Goal: Use online tool/utility: Utilize a website feature to perform a specific function

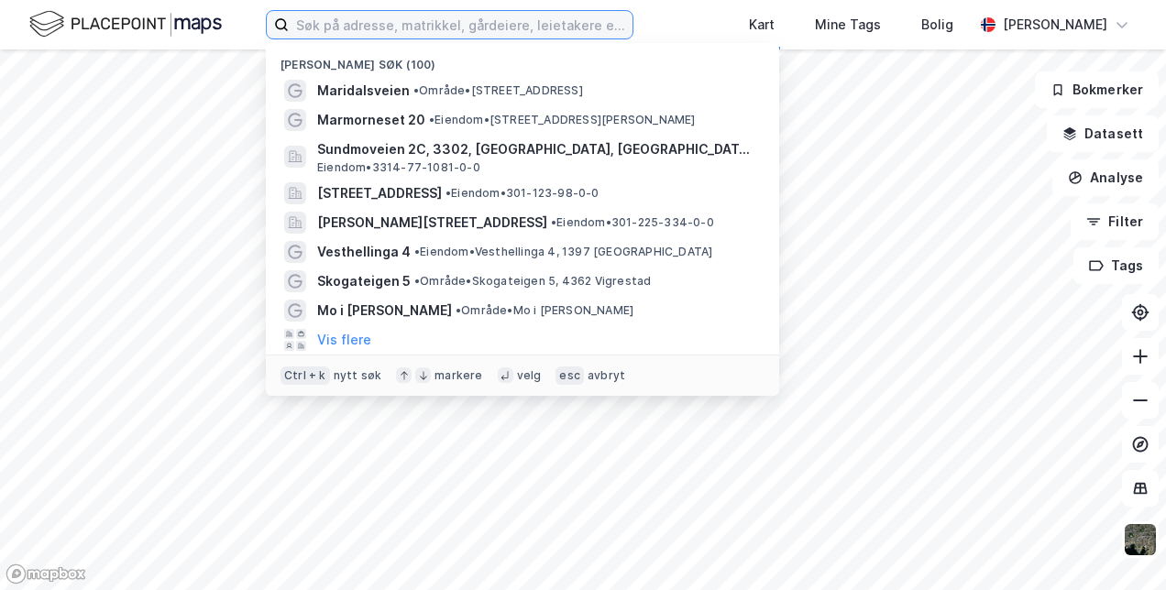
click at [333, 27] on input at bounding box center [461, 24] width 344 height 27
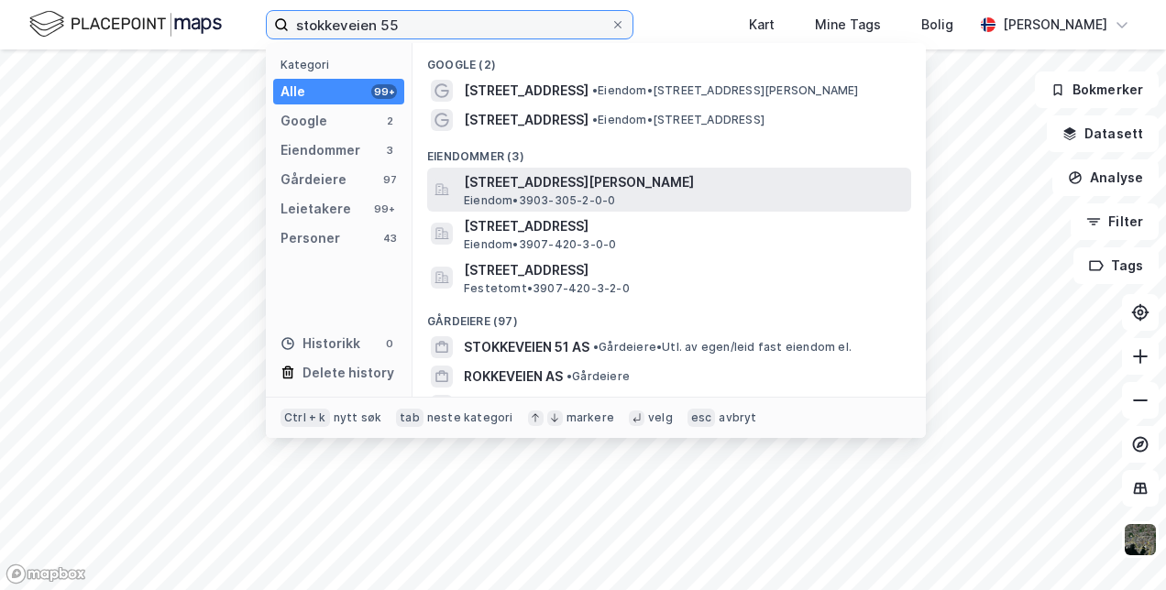
type input "stokkeveien 55"
click at [540, 180] on span "[STREET_ADDRESS][PERSON_NAME]" at bounding box center [684, 182] width 440 height 22
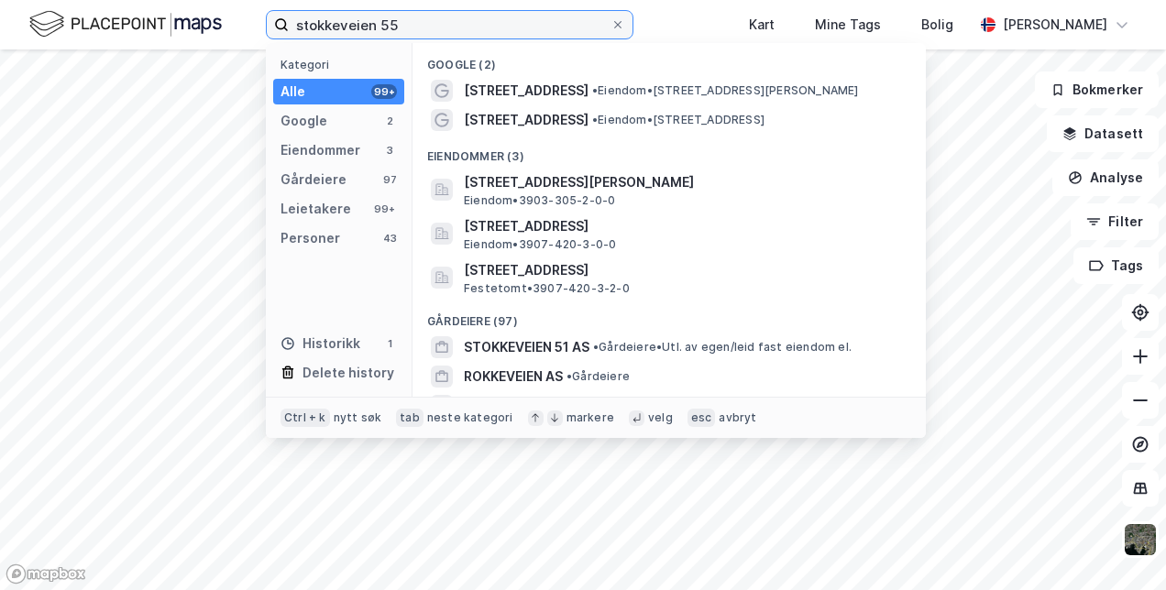
click at [435, 27] on input "stokkeveien 55" at bounding box center [450, 24] width 322 height 27
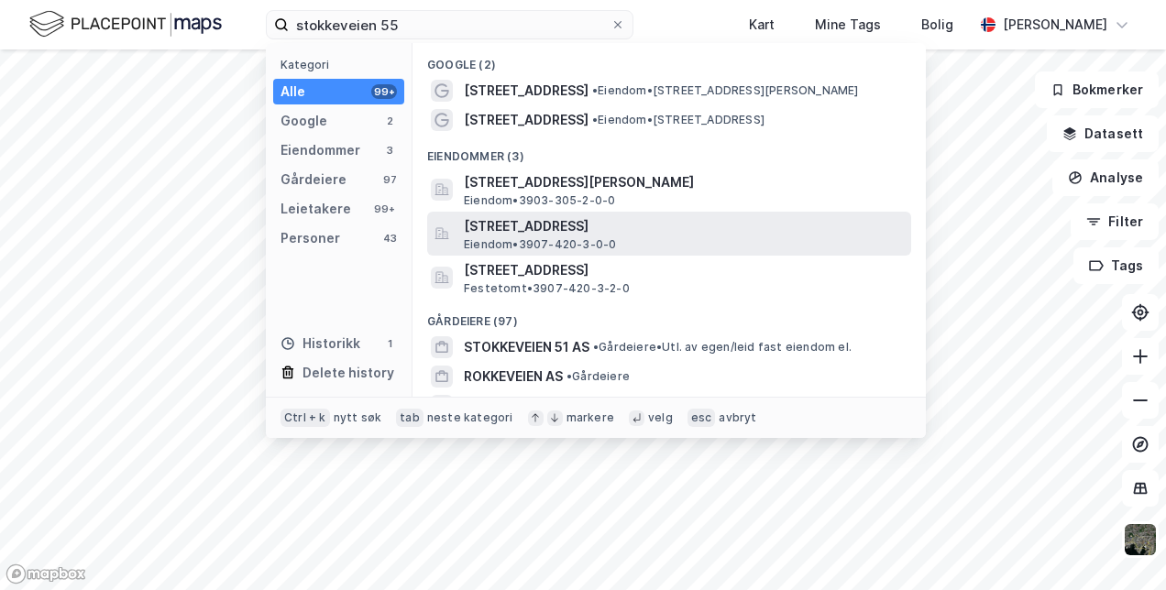
click at [534, 226] on span "[STREET_ADDRESS]" at bounding box center [684, 226] width 440 height 22
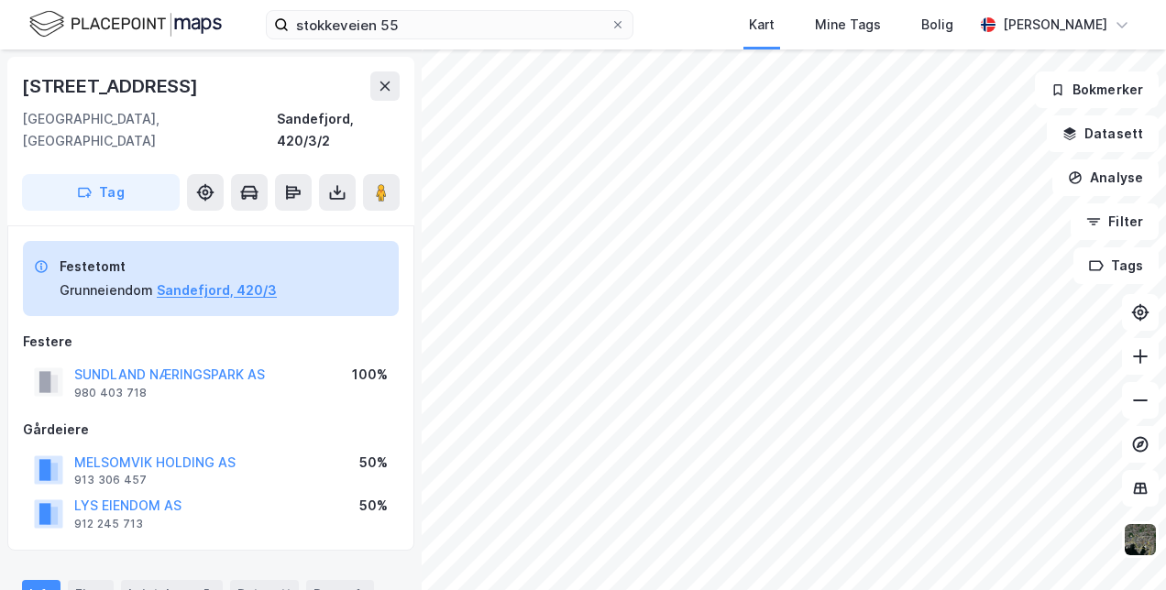
click at [442, 49] on div "stokkeveien 55 Kart Mine Tags [PERSON_NAME] Hroar [PERSON_NAME]" at bounding box center [583, 24] width 1166 height 49
drag, startPoint x: 442, startPoint y: 49, endPoint x: 429, endPoint y: 28, distance: 23.9
click at [429, 28] on div "stokkeveien 55 Kart Mine Tags [PERSON_NAME] Hroar [PERSON_NAME]" at bounding box center [583, 24] width 1166 height 49
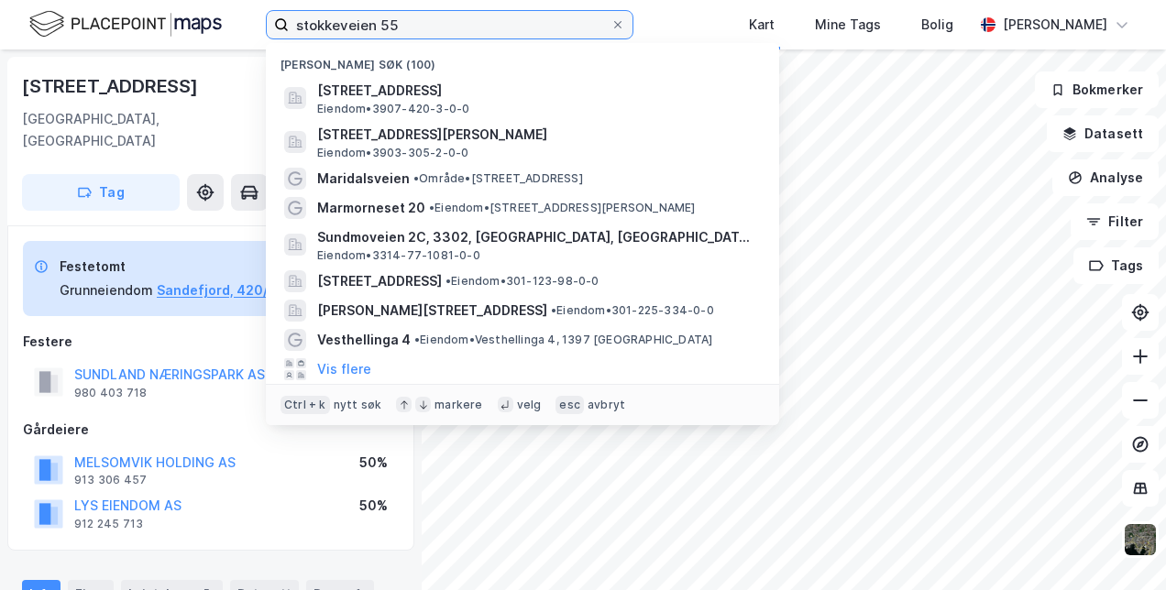
click at [429, 28] on input "stokkeveien 55" at bounding box center [450, 24] width 322 height 27
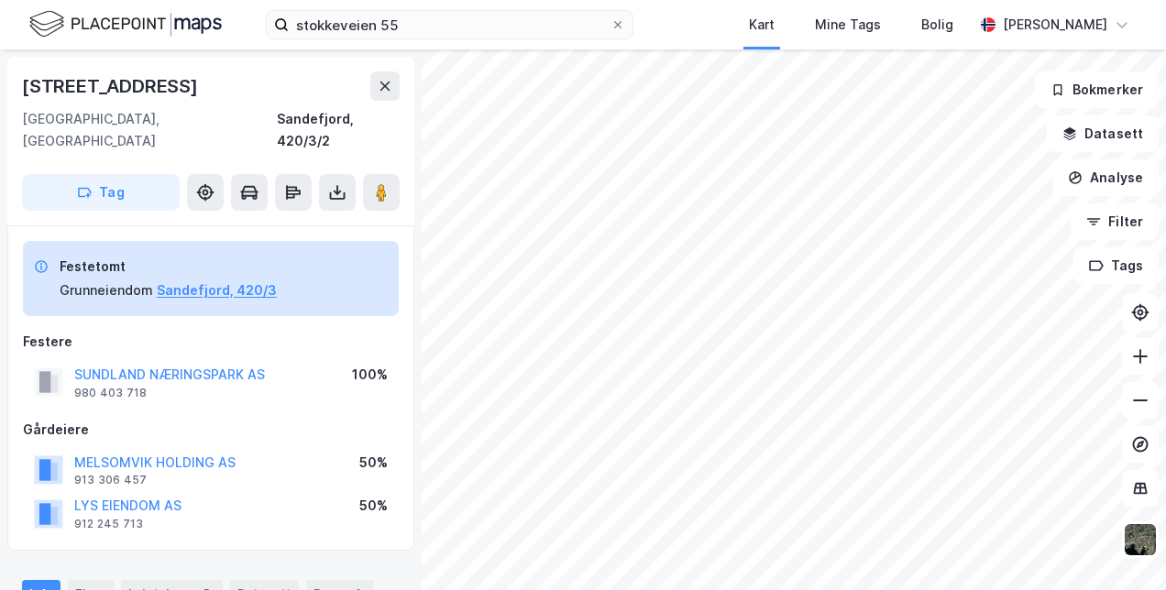
click at [291, 455] on div "MELSOMVIK HOLDING AS 913 306 457 50%" at bounding box center [211, 470] width 376 height 44
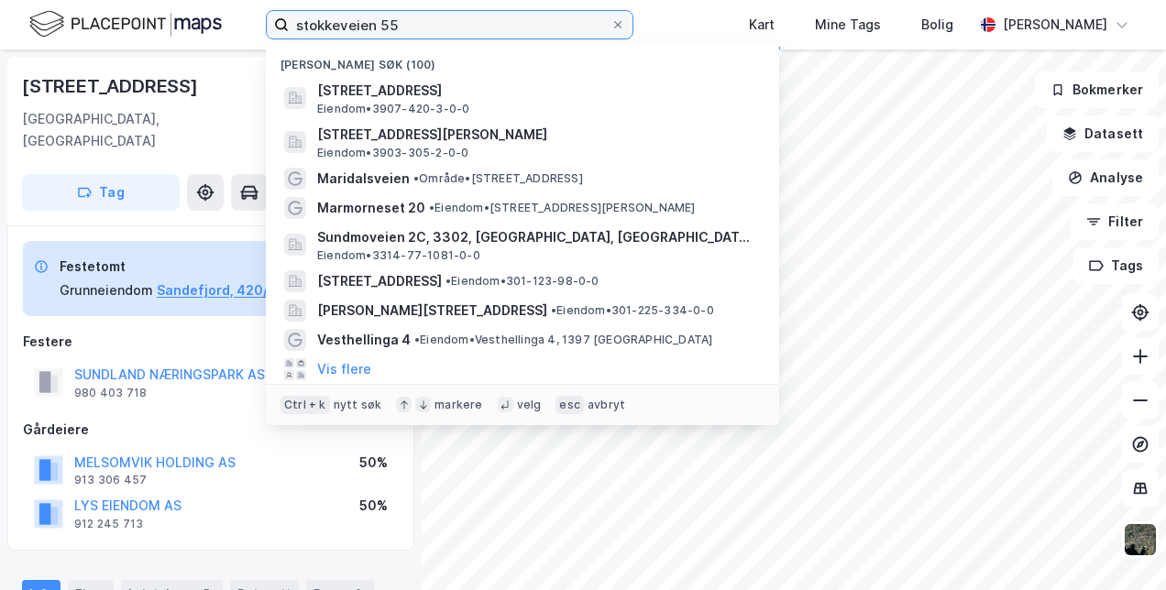
click at [443, 26] on input "stokkeveien 55" at bounding box center [450, 24] width 322 height 27
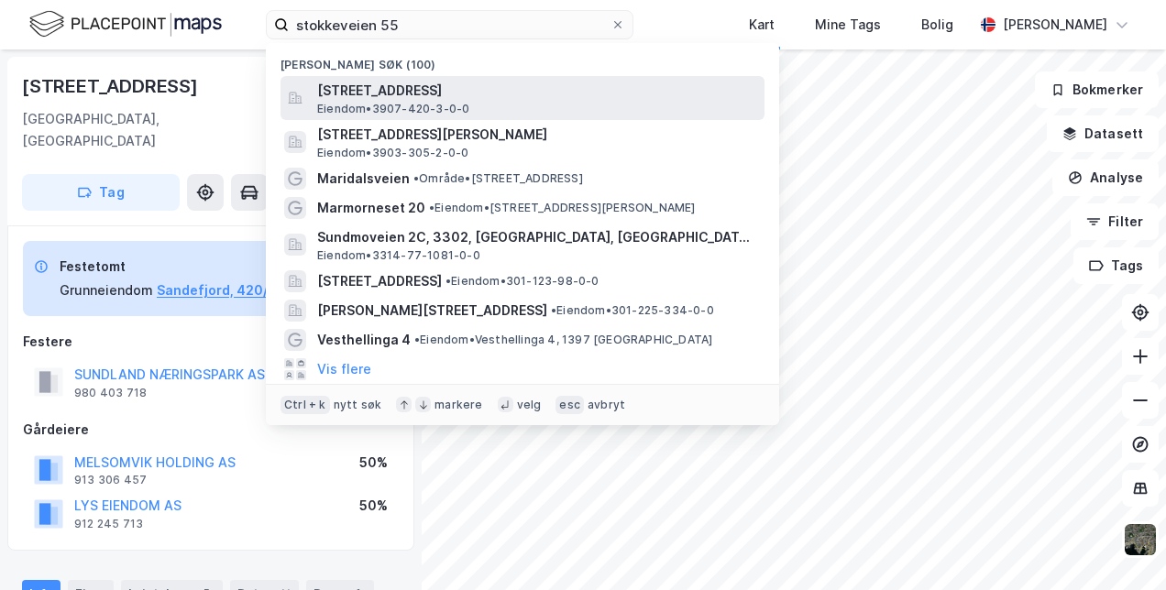
click at [438, 104] on span "Eiendom • 3907-420-3-0-0" at bounding box center [393, 109] width 152 height 15
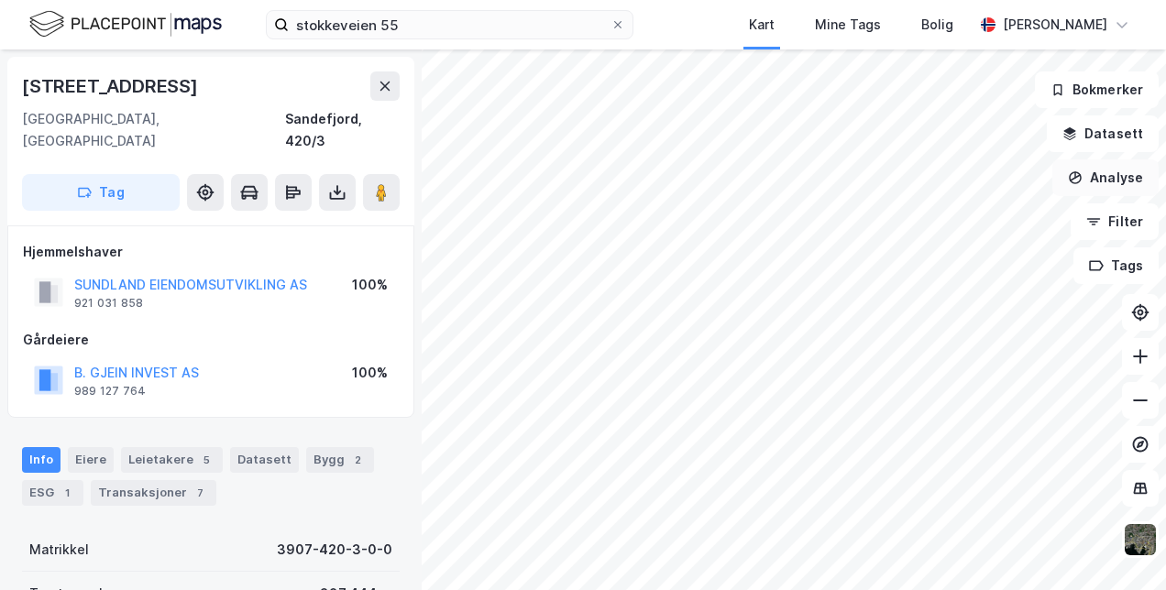
click at [1122, 177] on button "Analyse" at bounding box center [1105, 177] width 106 height 37
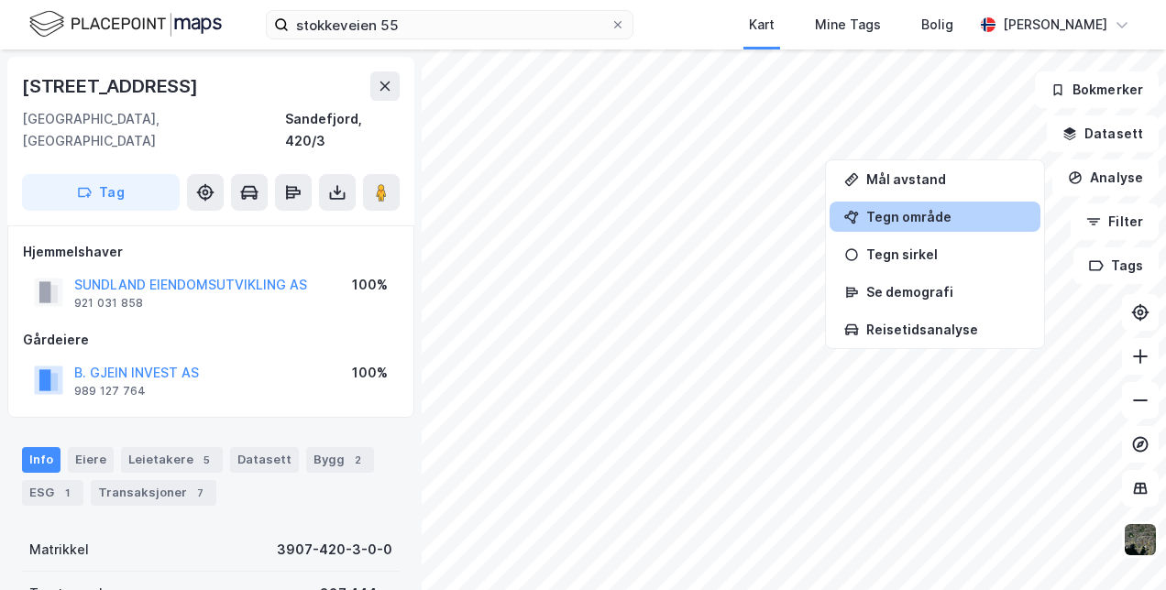
click at [911, 207] on div "Tegn område" at bounding box center [934, 217] width 211 height 30
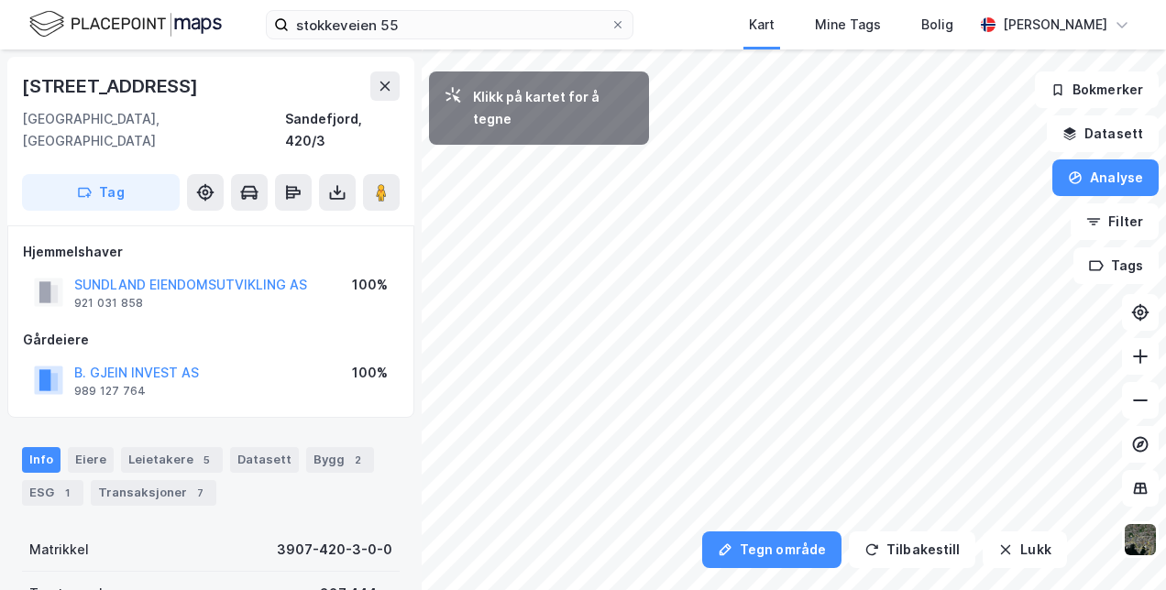
click at [641, 74] on div "Klikk på kartet for å tegne" at bounding box center [539, 107] width 220 height 73
click at [586, 97] on div "Klikk på kartet for å tegne" at bounding box center [553, 108] width 161 height 44
click at [609, 145] on div "1,7m" at bounding box center [610, 151] width 38 height 52
click at [575, 162] on div "4,9m" at bounding box center [591, 152] width 53 height 43
click at [579, 177] on div "1,9m" at bounding box center [577, 169] width 39 height 53
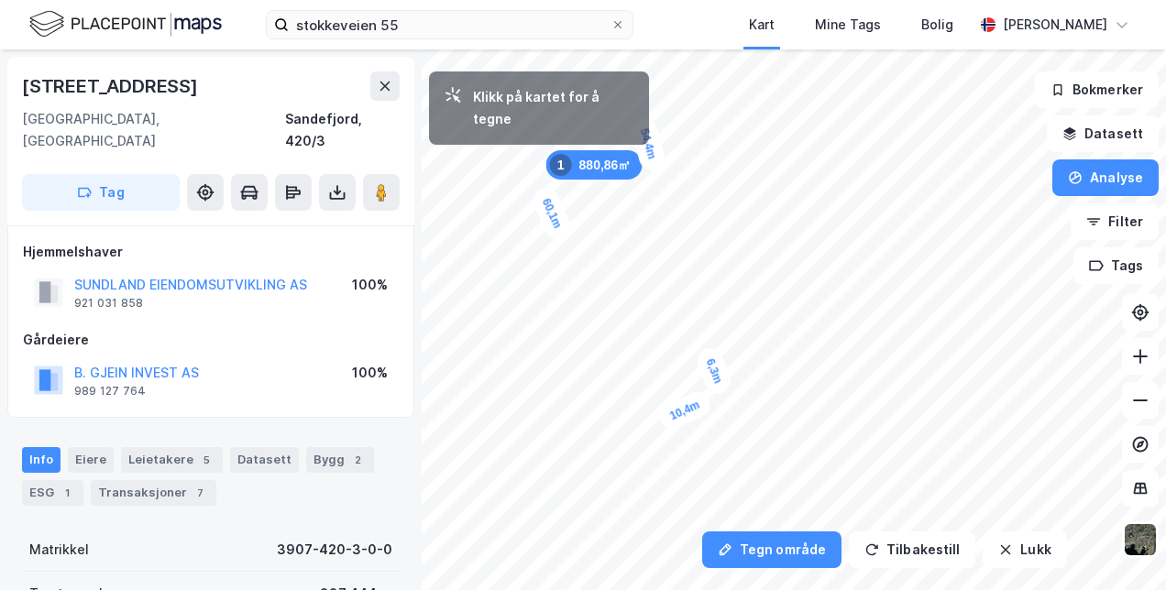
click at [704, 348] on div "6,3m" at bounding box center [714, 371] width 40 height 53
click at [693, 352] on div "1,4m" at bounding box center [699, 350] width 53 height 40
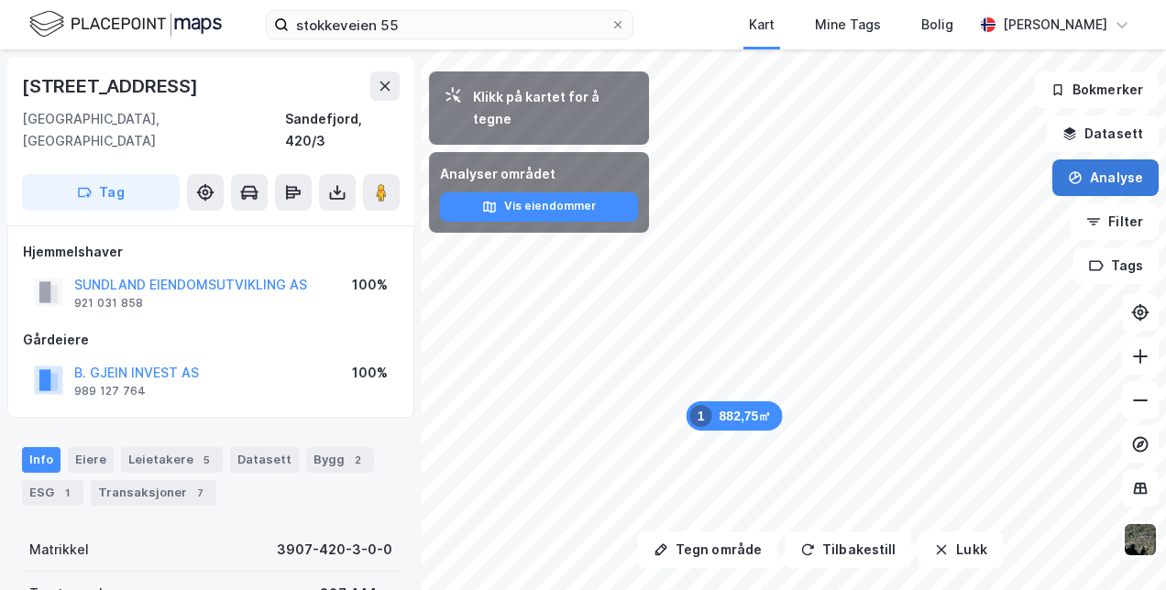
click at [1111, 170] on button "Analyse" at bounding box center [1105, 177] width 106 height 37
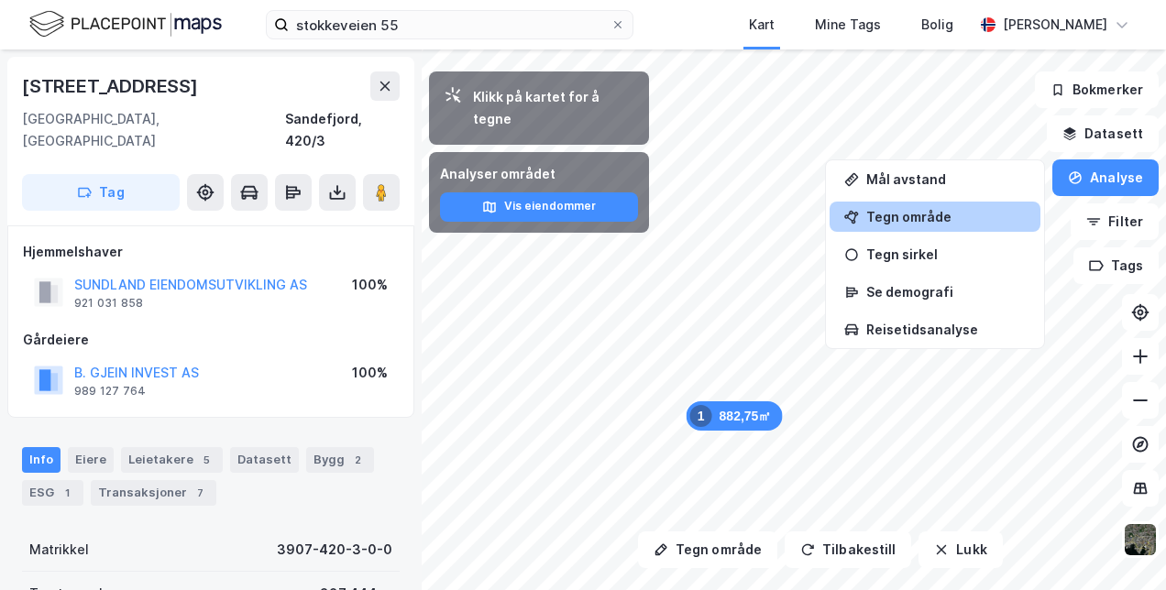
click at [924, 216] on div "Tegn område" at bounding box center [945, 217] width 159 height 16
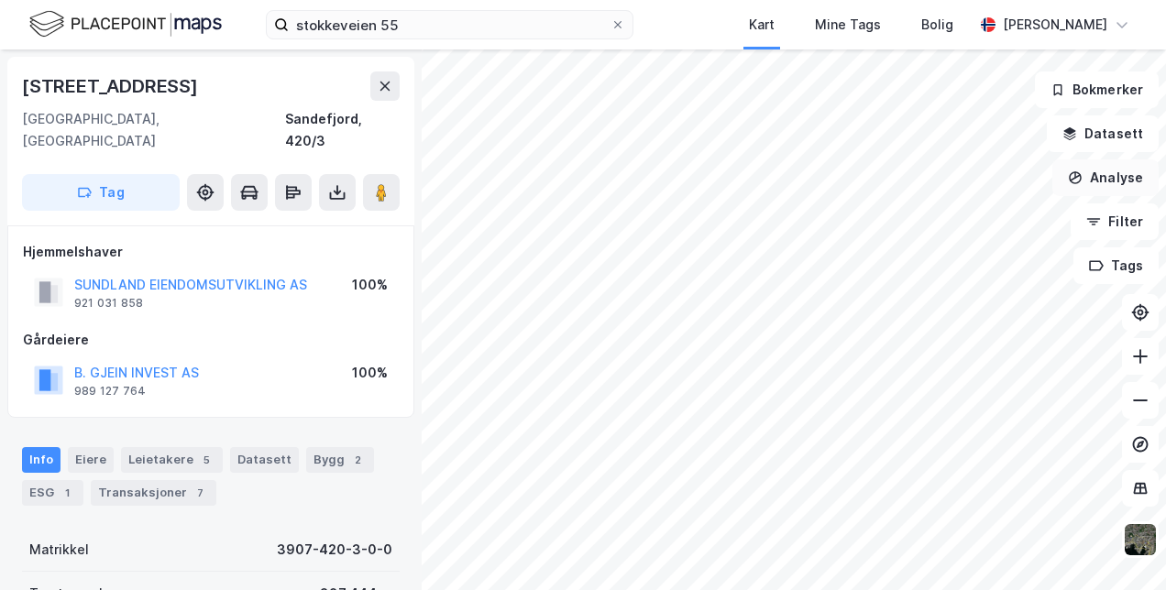
click at [1121, 174] on button "Analyse" at bounding box center [1105, 177] width 106 height 37
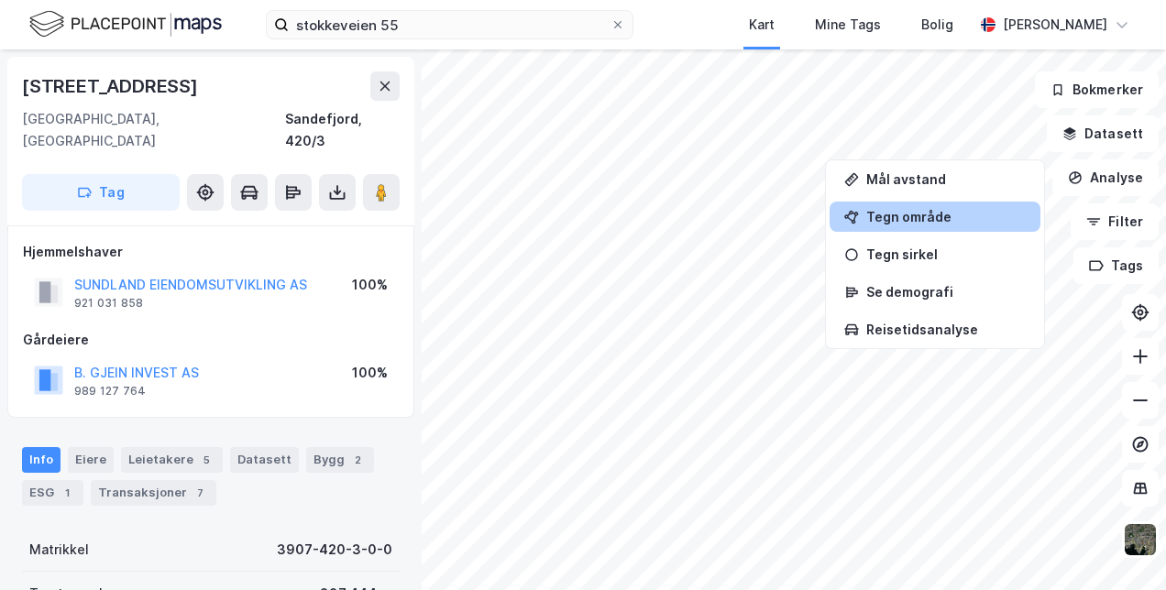
click at [936, 209] on div "Tegn område" at bounding box center [945, 217] width 159 height 16
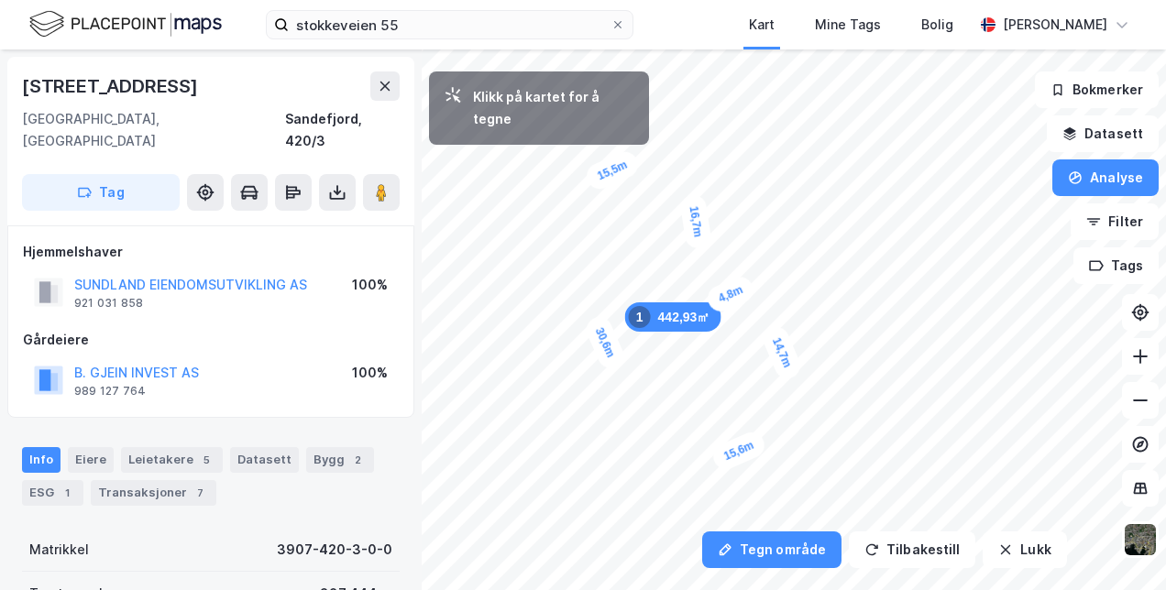
click at [708, 303] on div "4,8m" at bounding box center [730, 294] width 53 height 42
click at [727, 240] on div "4,2m" at bounding box center [708, 246] width 52 height 38
